Goal: Task Accomplishment & Management: Use online tool/utility

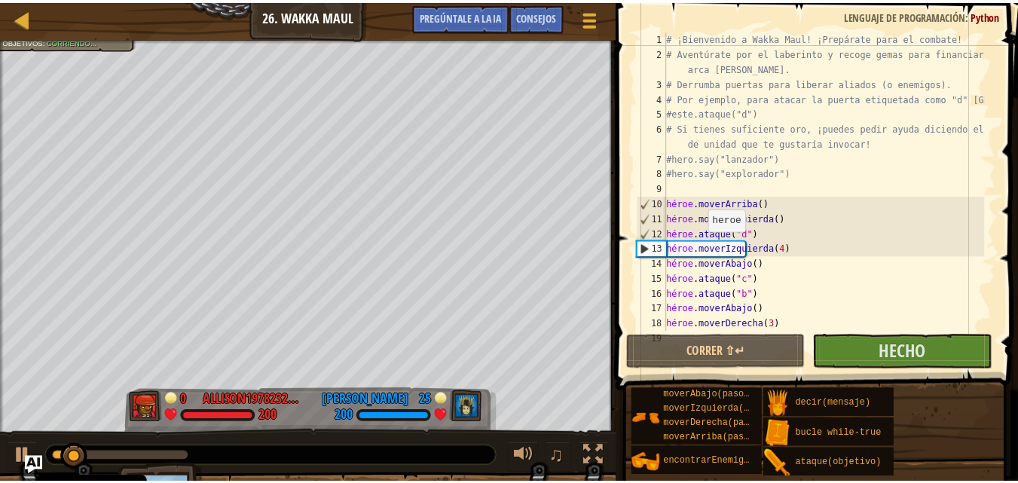
scroll to position [45, 0]
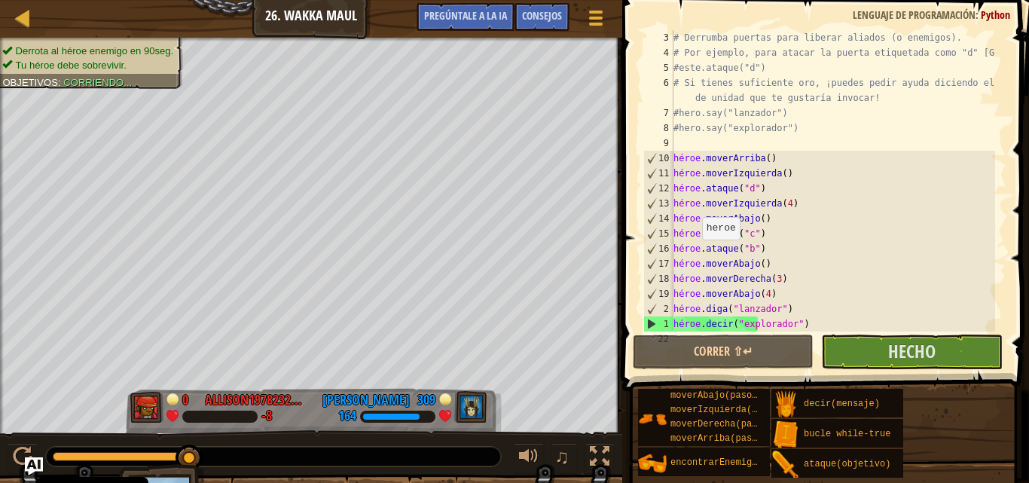
drag, startPoint x: 139, startPoint y: 458, endPoint x: 194, endPoint y: 467, distance: 55.0
click at [194, 467] on div "Derrota al héroe enemigo en 90seg. Tu héroe debe sobrevivir. Objetivos : Corrie…" at bounding box center [514, 287] width 1029 height 498
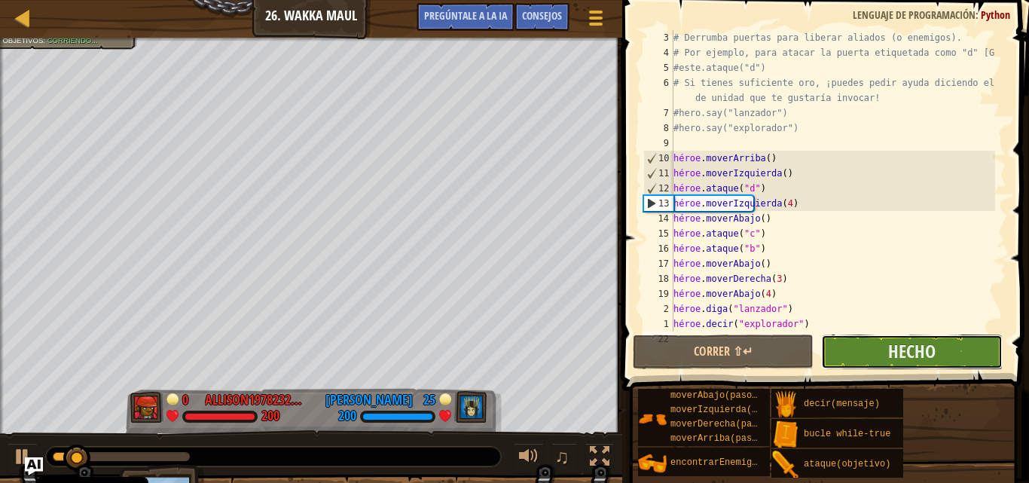
click at [858, 351] on button "Hecho" at bounding box center [911, 351] width 181 height 35
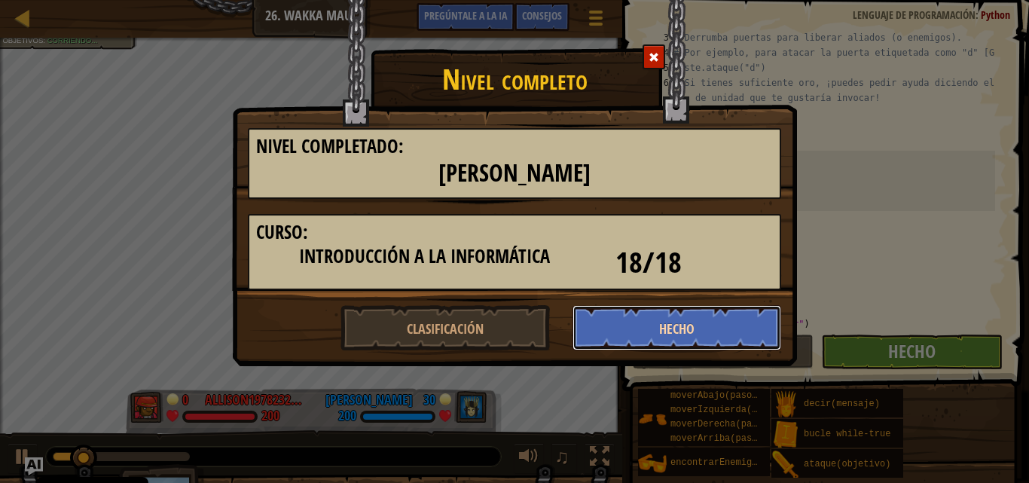
click at [606, 326] on button "Hecho" at bounding box center [676, 327] width 209 height 45
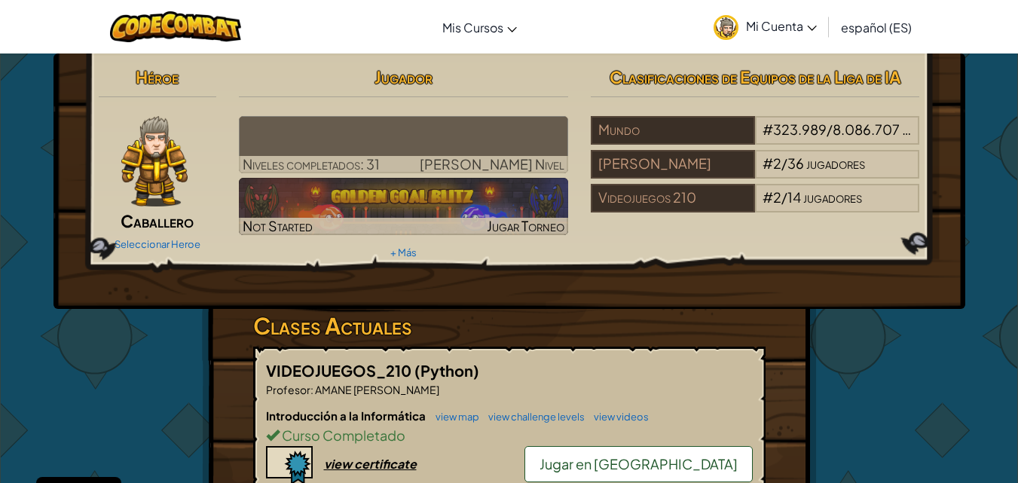
click at [688, 450] on link "Jugar en la Arena" at bounding box center [638, 464] width 228 height 36
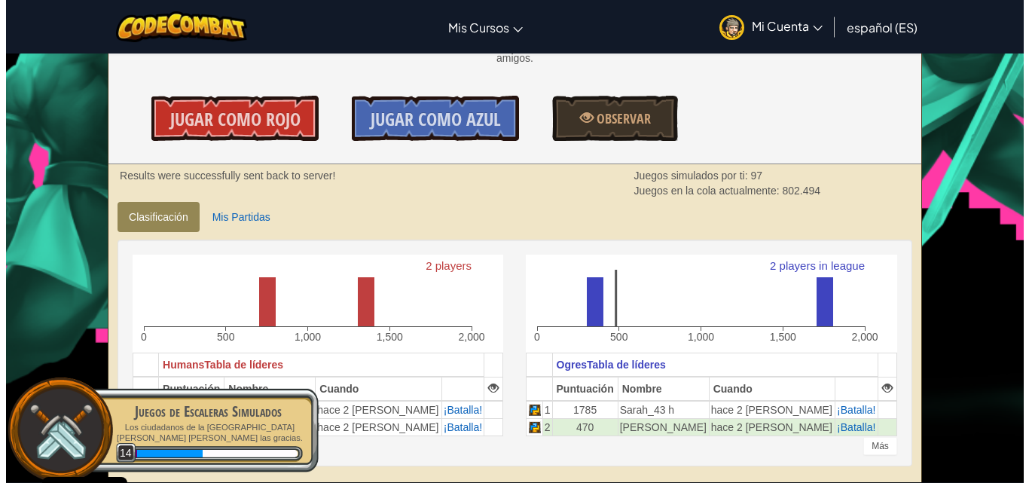
scroll to position [226, 0]
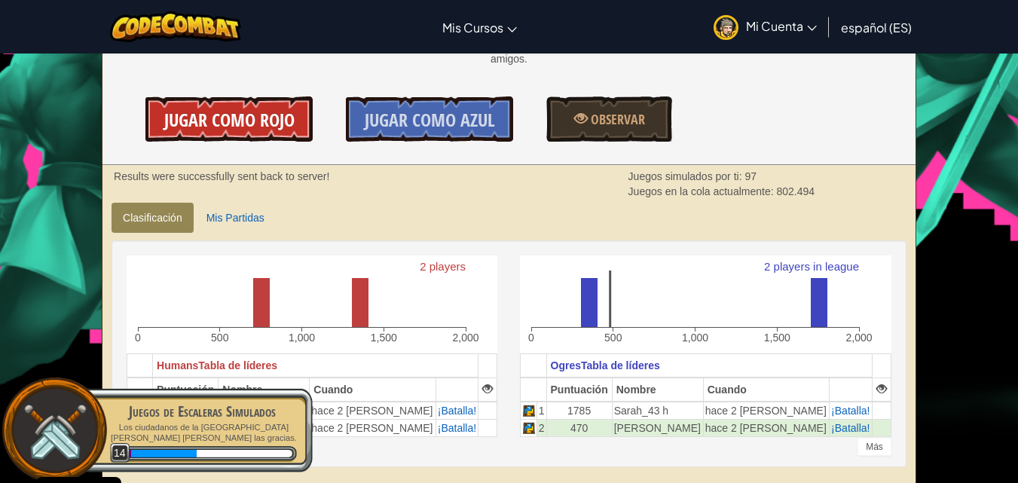
click at [295, 125] on link "Jugar como Rojo" at bounding box center [228, 118] width 167 height 45
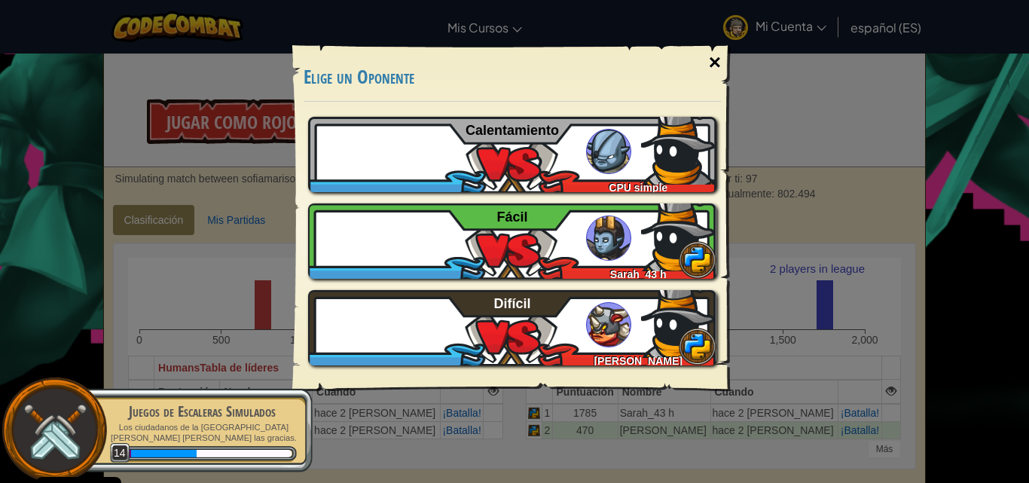
click at [713, 59] on div "×" at bounding box center [715, 63] width 35 height 44
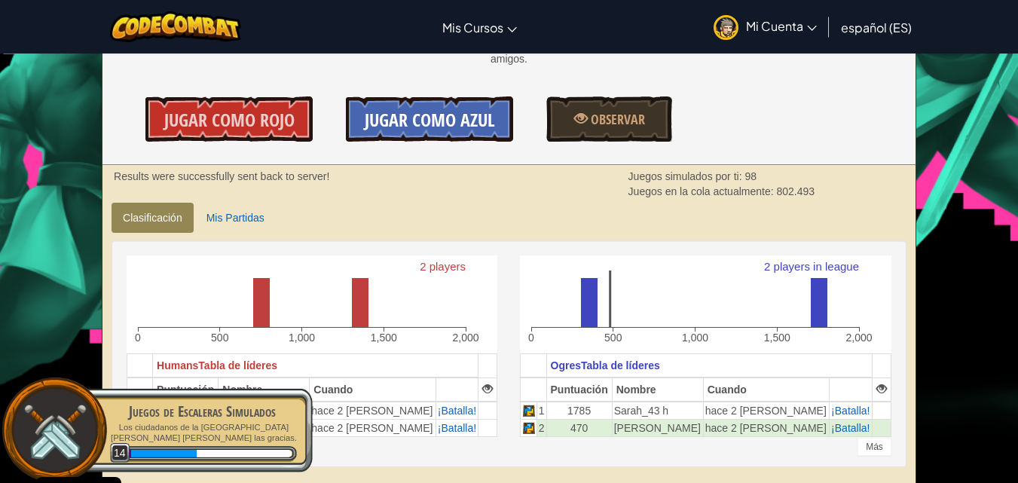
click at [435, 121] on span "Jugar como Azul" at bounding box center [430, 120] width 130 height 24
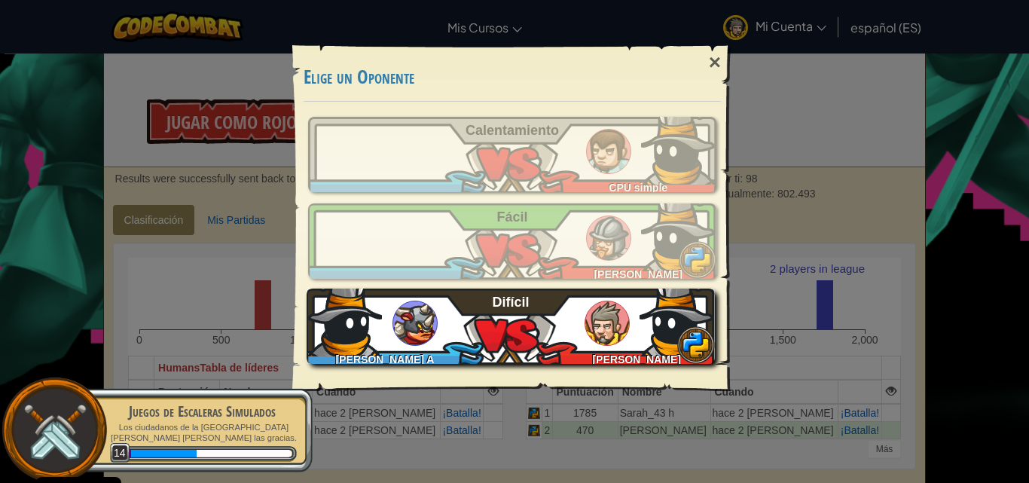
click at [572, 319] on div "Diego Calle A Sofia Marisol Medrano Difícil" at bounding box center [511, 325] width 408 height 75
